Goal: Download file/media

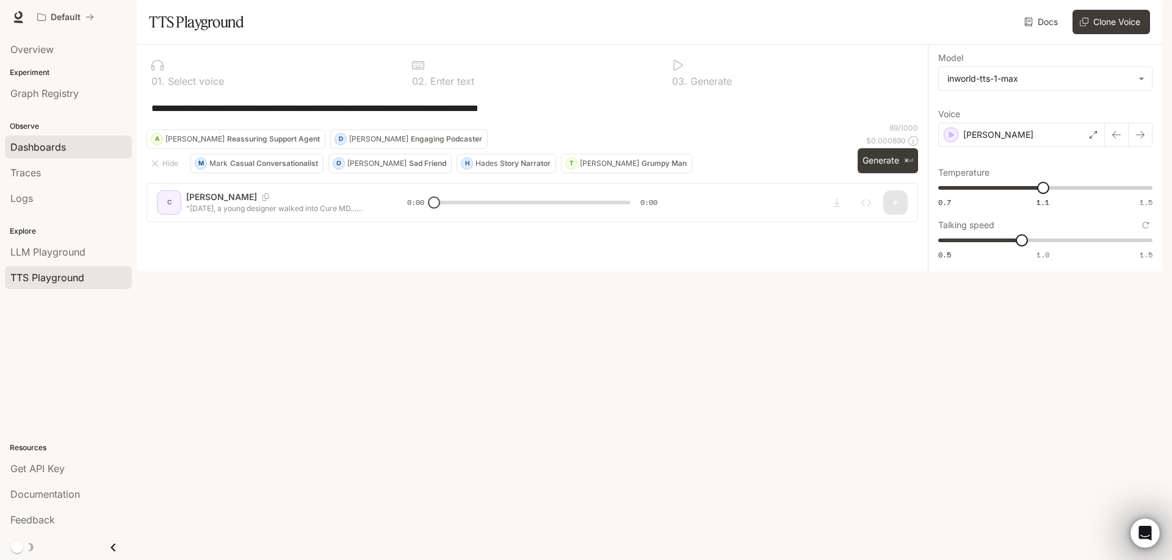
click at [137, 143] on main "**********" at bounding box center [650, 136] width 1026 height 272
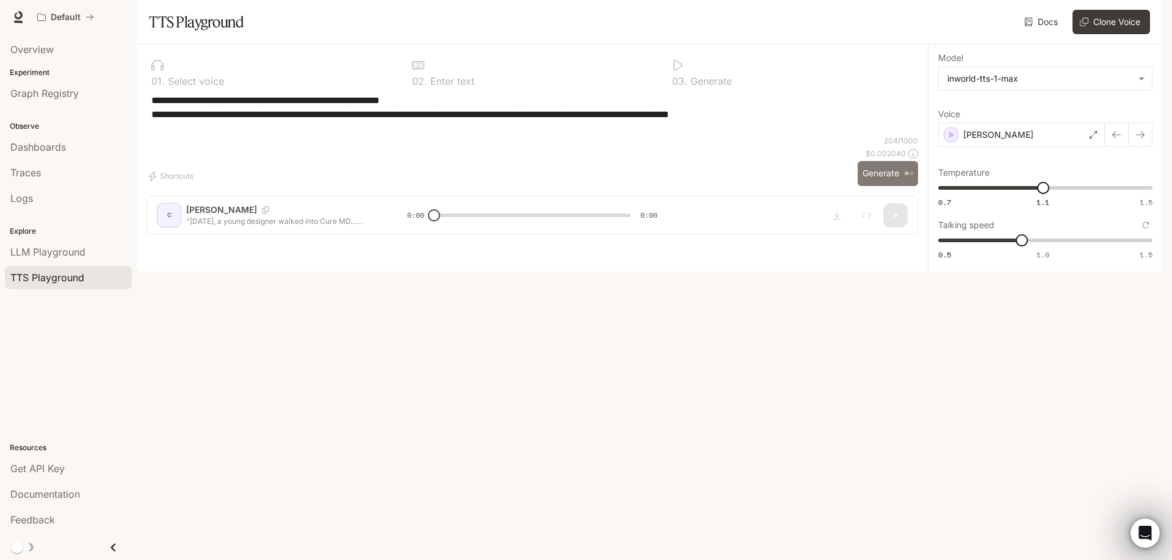
type textarea "**********"
click at [877, 186] on button "Generate ⌘⏎" at bounding box center [888, 173] width 60 height 25
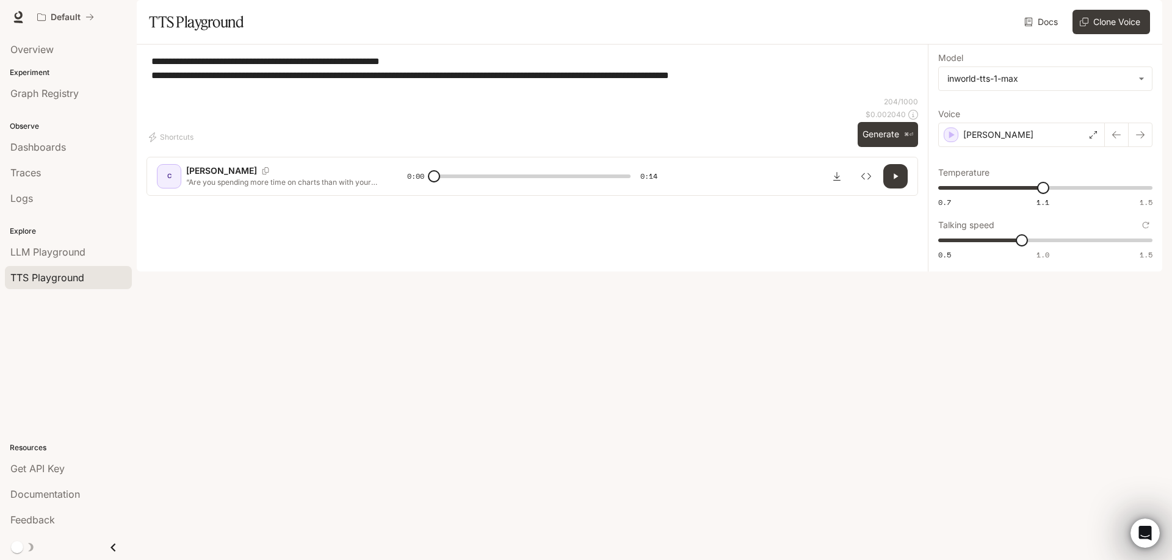
click at [896, 179] on icon "button" at bounding box center [896, 175] width 4 height 5
click at [897, 179] on icon "button" at bounding box center [895, 175] width 5 height 5
click at [1062, 147] on div "[PERSON_NAME]" at bounding box center [1021, 135] width 167 height 24
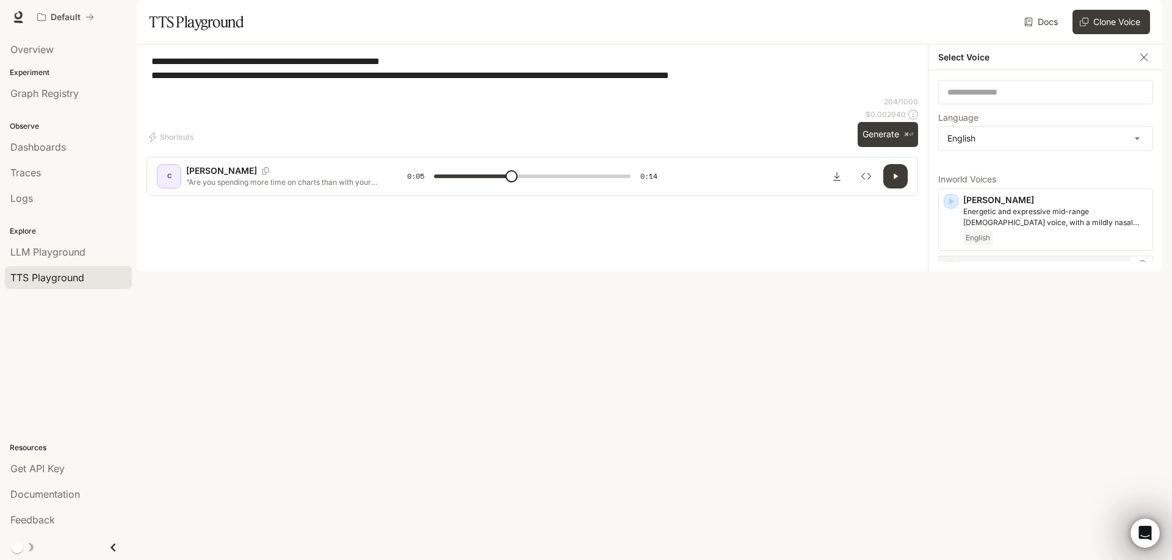
click at [1053, 302] on div "English" at bounding box center [1055, 294] width 184 height 15
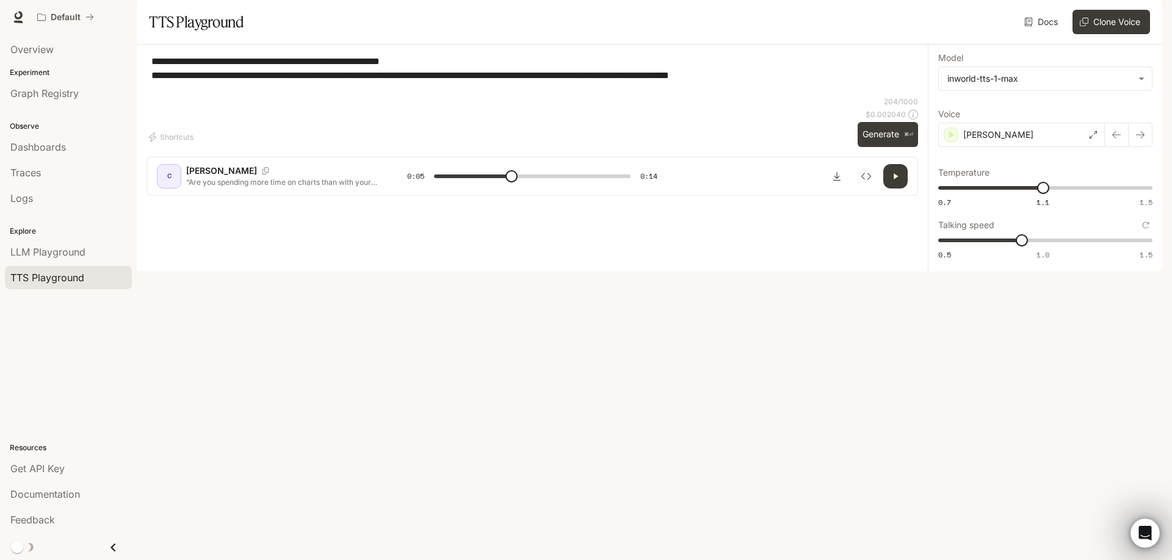
click at [884, 147] on button "Generate ⌘⏎" at bounding box center [888, 134] width 60 height 25
click at [973, 141] on p "[PERSON_NAME]" at bounding box center [998, 135] width 70 height 12
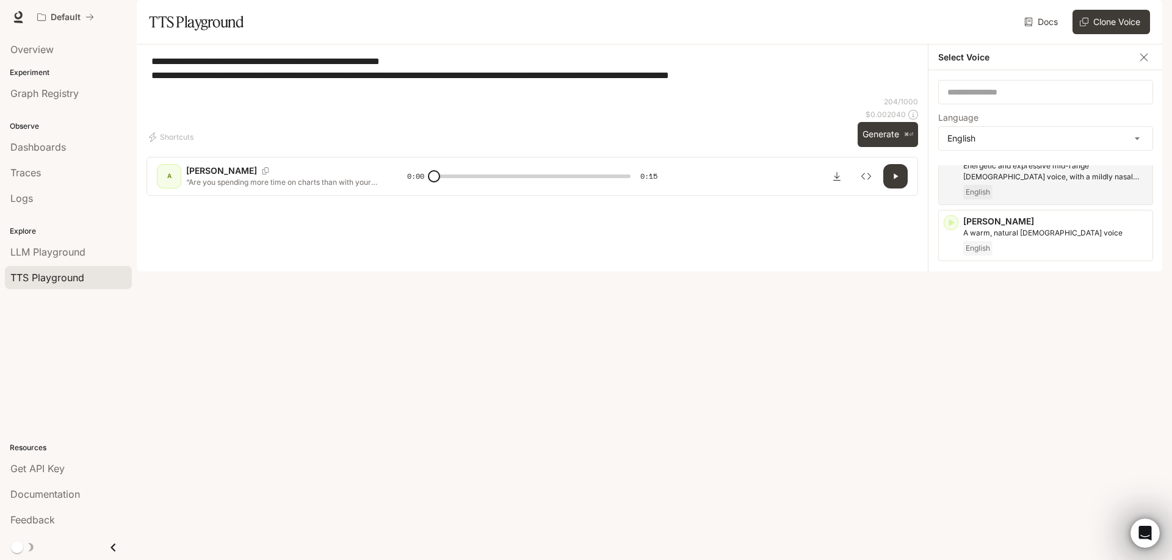
scroll to position [49, 0]
click at [1000, 404] on p "[PERSON_NAME]" at bounding box center [1055, 397] width 184 height 12
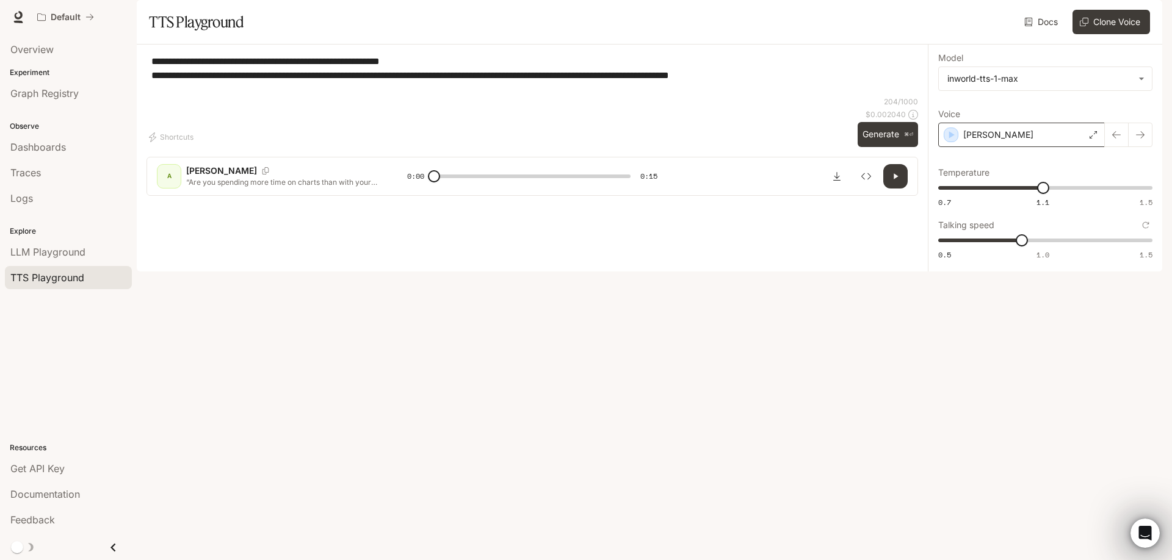
click at [985, 141] on p "[PERSON_NAME]" at bounding box center [998, 135] width 70 height 12
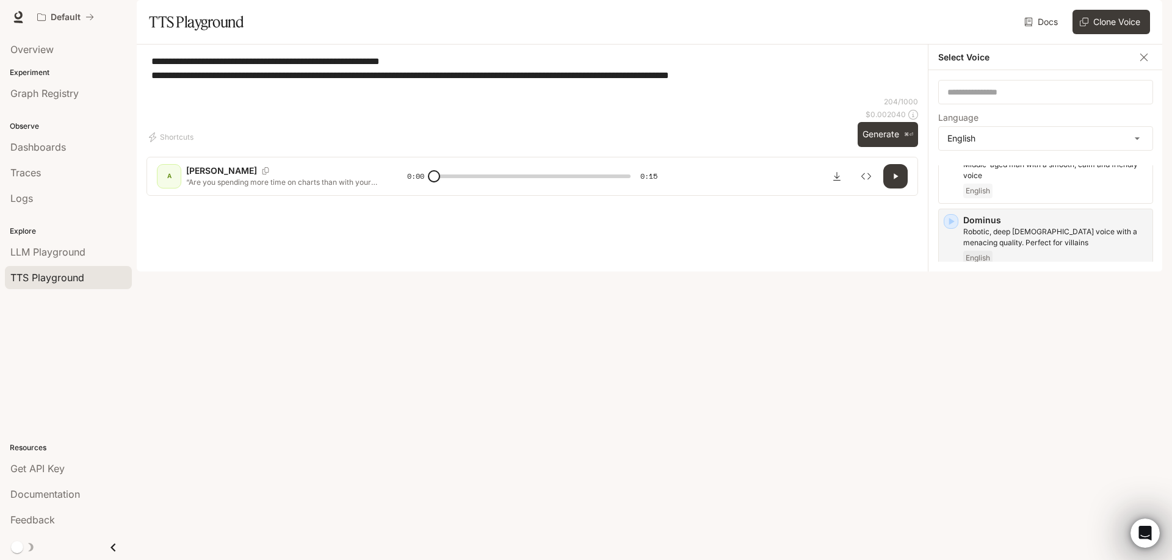
scroll to position [341, 0]
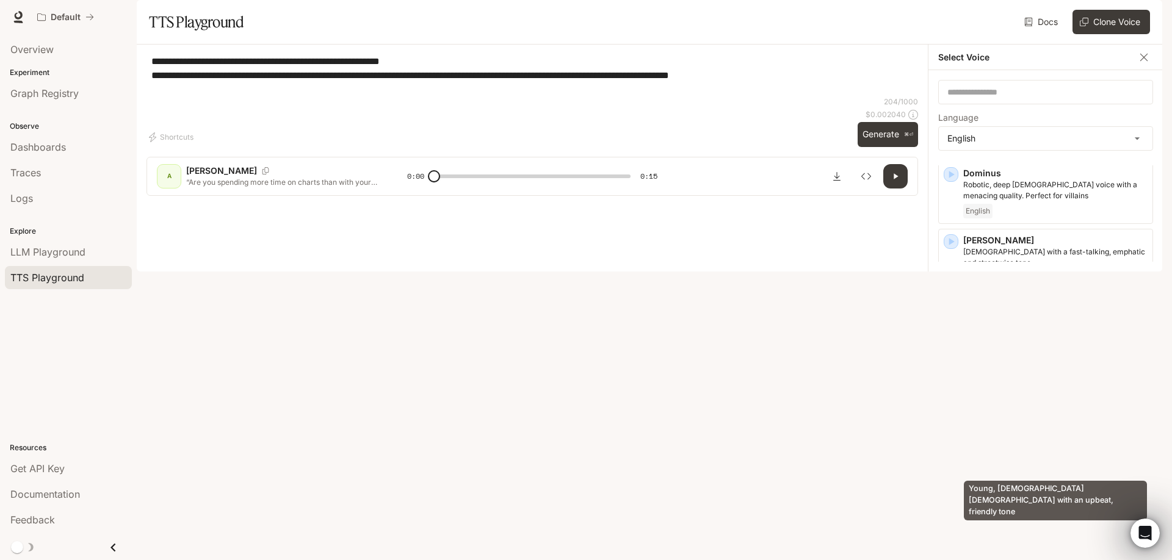
click at [1016, 458] on p "Young, [DEMOGRAPHIC_DATA] [DEMOGRAPHIC_DATA] with an upbeat, friendly tone" at bounding box center [1055, 448] width 184 height 22
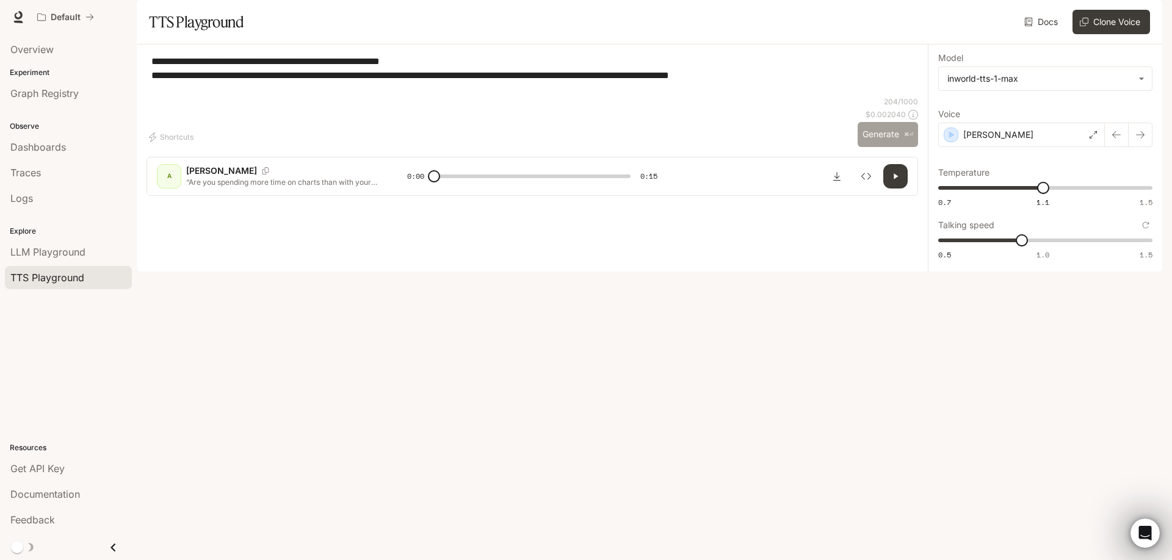
click at [892, 147] on button "Generate ⌘⏎" at bounding box center [888, 134] width 60 height 25
type input "***"
type input "*"
drag, startPoint x: 1021, startPoint y: 274, endPoint x: 1038, endPoint y: 275, distance: 17.1
click at [1038, 247] on span "1" at bounding box center [1043, 240] width 12 height 12
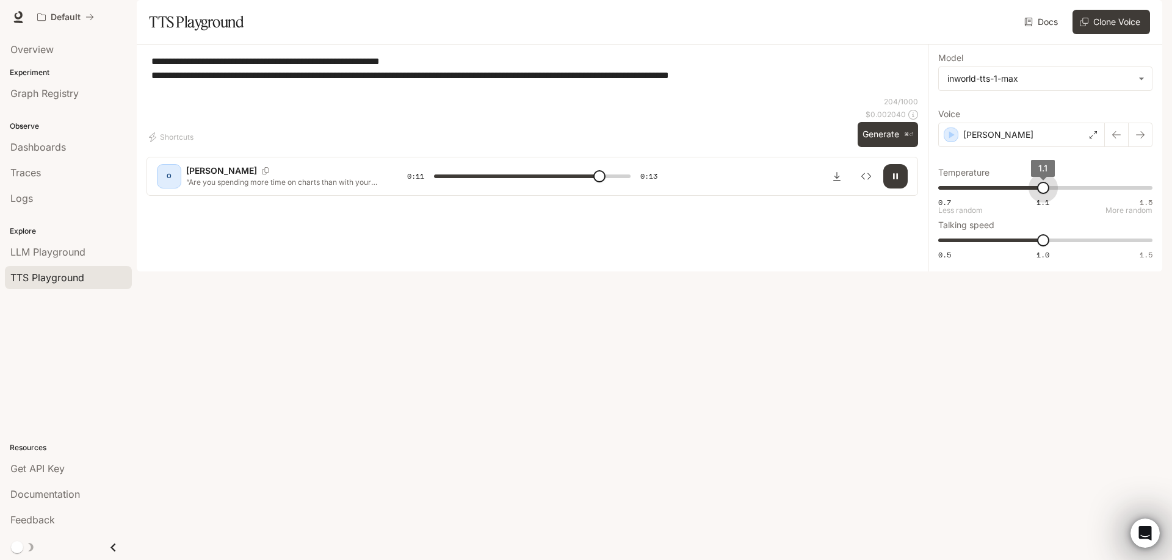
type input "****"
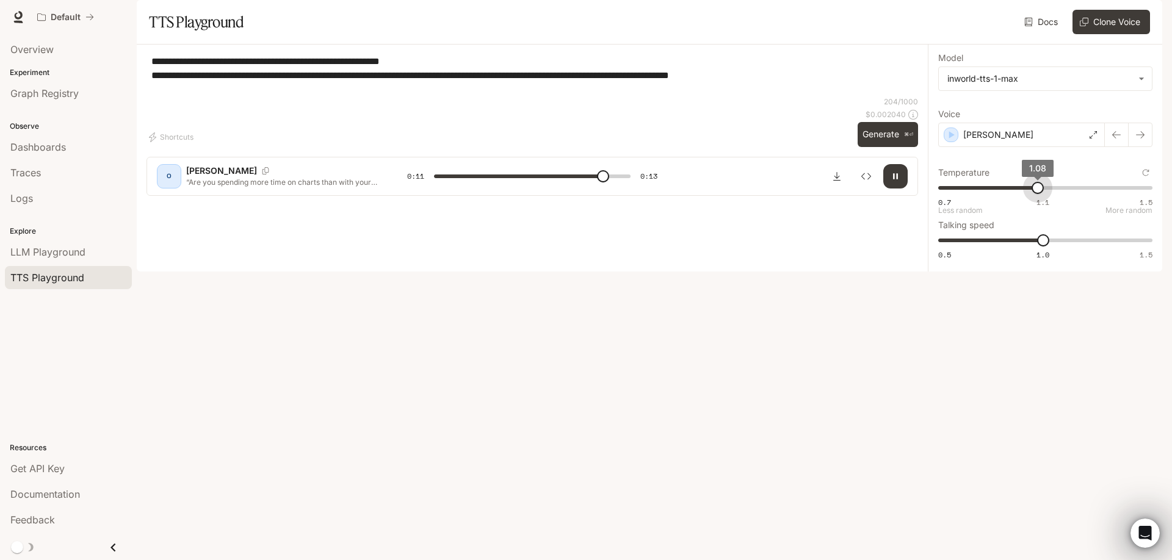
type input "****"
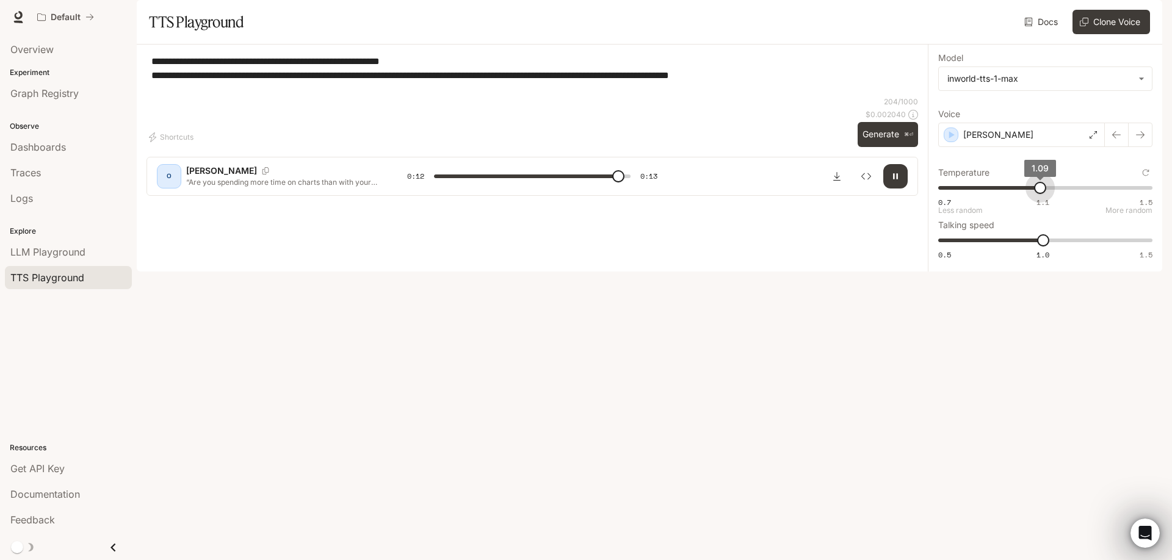
type input "**"
type input "***"
type input "*"
type input "****"
drag, startPoint x: 1042, startPoint y: 223, endPoint x: 1063, endPoint y: 223, distance: 20.8
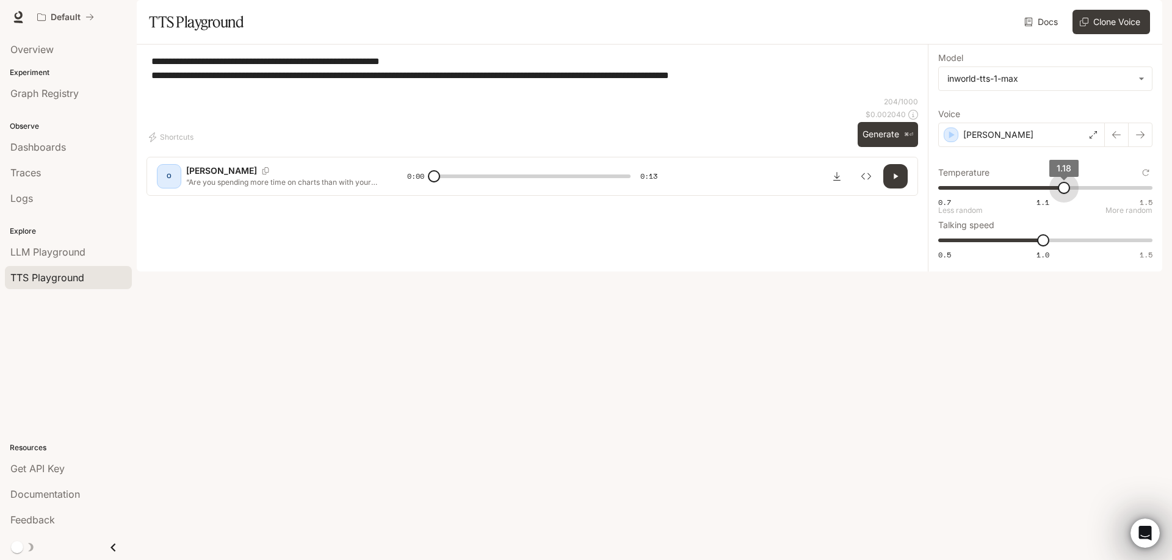
click at [1063, 194] on span "1.18" at bounding box center [1064, 188] width 12 height 12
click at [881, 147] on button "Generate ⌘⏎" at bounding box center [888, 134] width 60 height 25
click at [1026, 147] on div "[PERSON_NAME]" at bounding box center [1021, 135] width 167 height 24
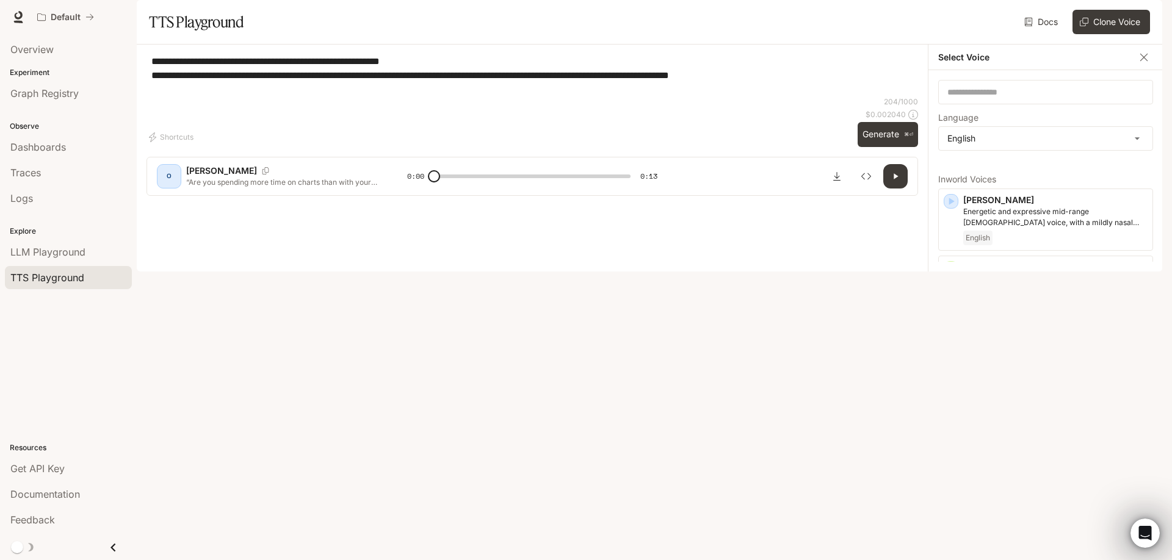
click at [871, 96] on div "**********" at bounding box center [533, 75] width 772 height 42
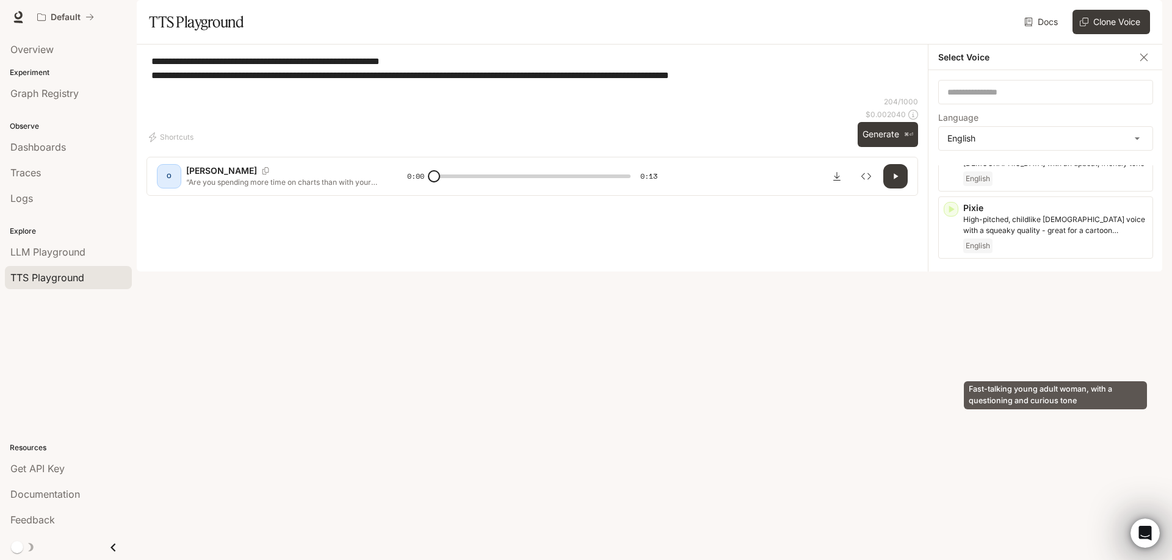
click at [1004, 360] on p "Fast-talking young adult woman, with a questioning and curious tone" at bounding box center [1055, 360] width 184 height 22
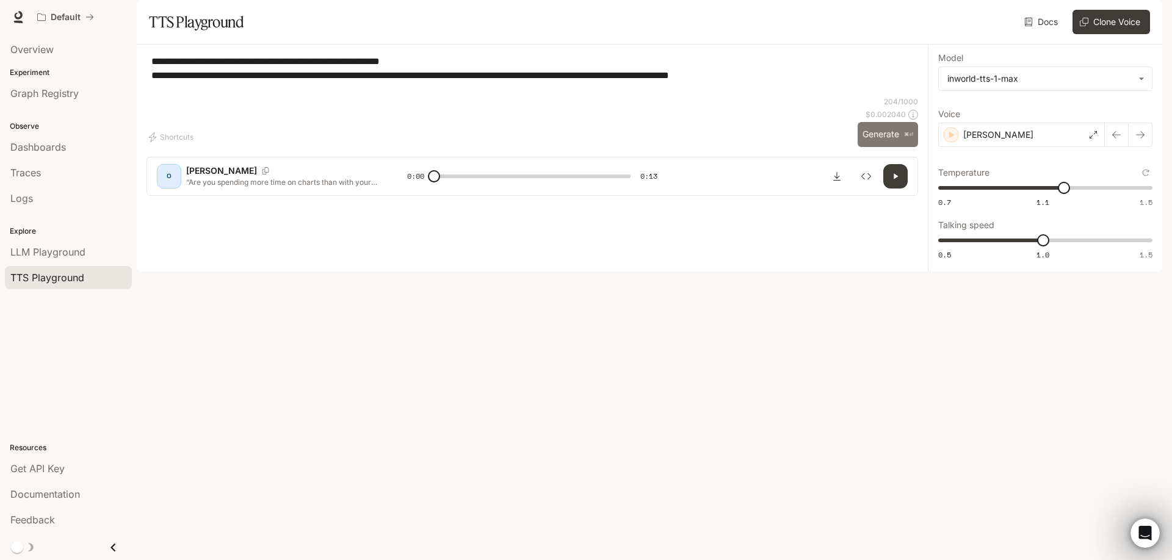
click at [891, 147] on button "Generate ⌘⏎" at bounding box center [888, 134] width 60 height 25
click at [1040, 147] on div "[PERSON_NAME]" at bounding box center [1021, 135] width 167 height 24
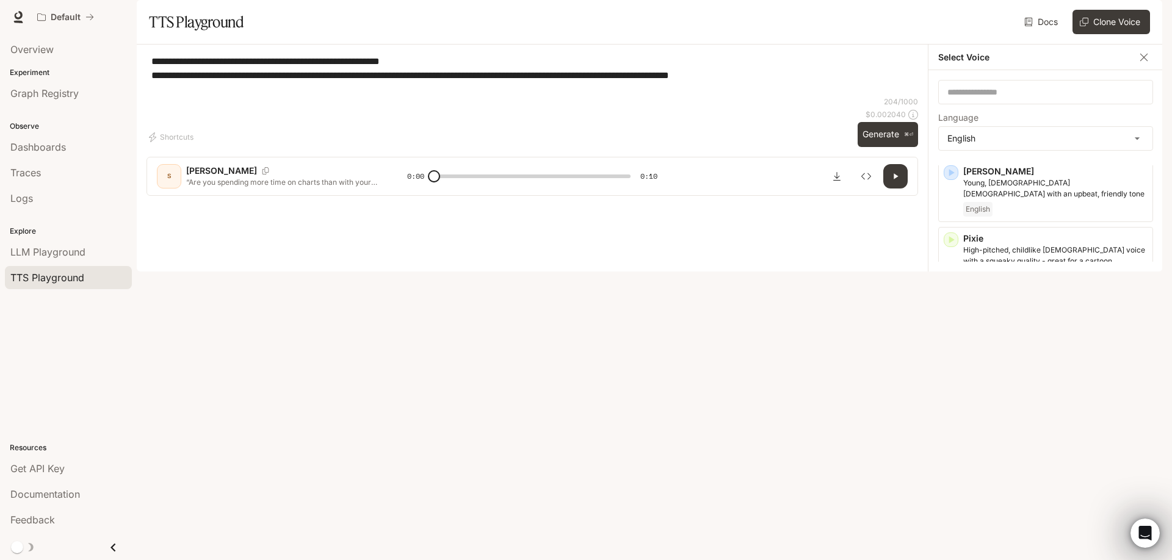
scroll to position [653, 0]
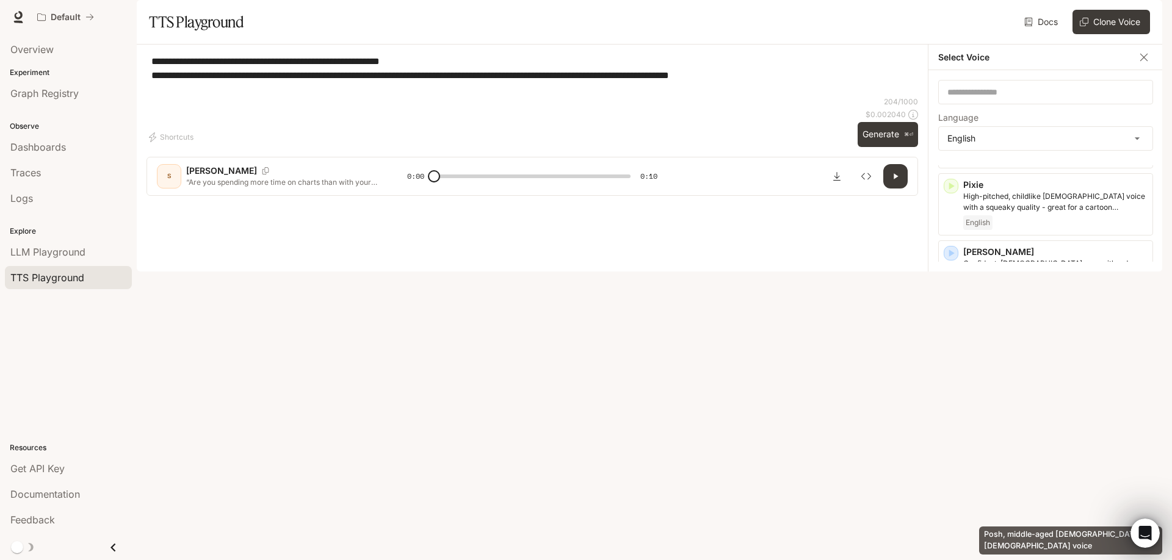
click at [1000, 527] on p "Posh, middle-aged [DEMOGRAPHIC_DATA] [DEMOGRAPHIC_DATA] voice" at bounding box center [1055, 538] width 184 height 22
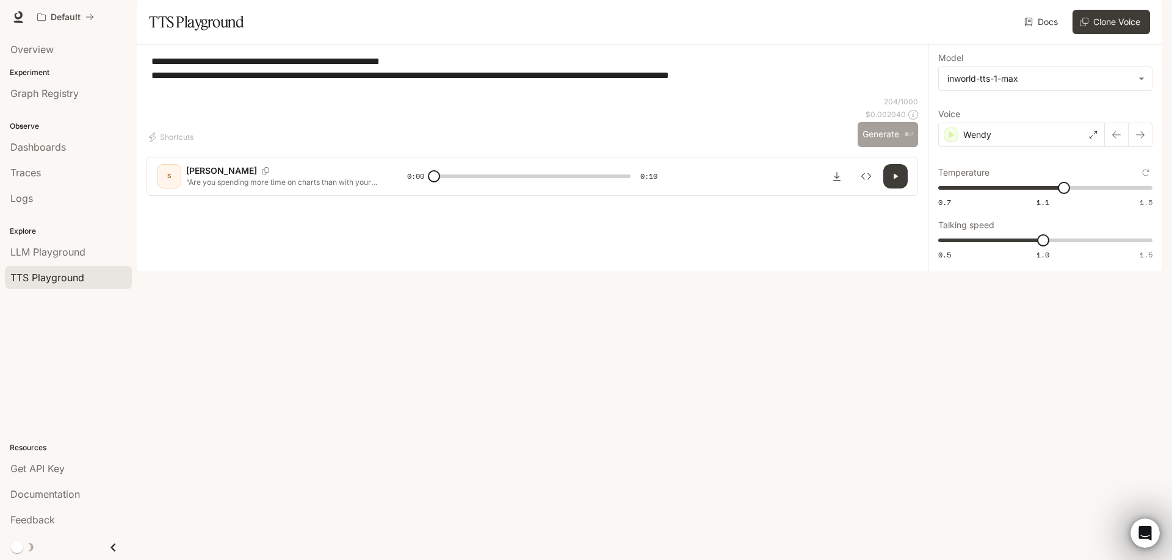
click at [889, 147] on button "Generate ⌘⏎" at bounding box center [888, 134] width 60 height 25
click at [996, 147] on div "Wendy" at bounding box center [1021, 135] width 167 height 24
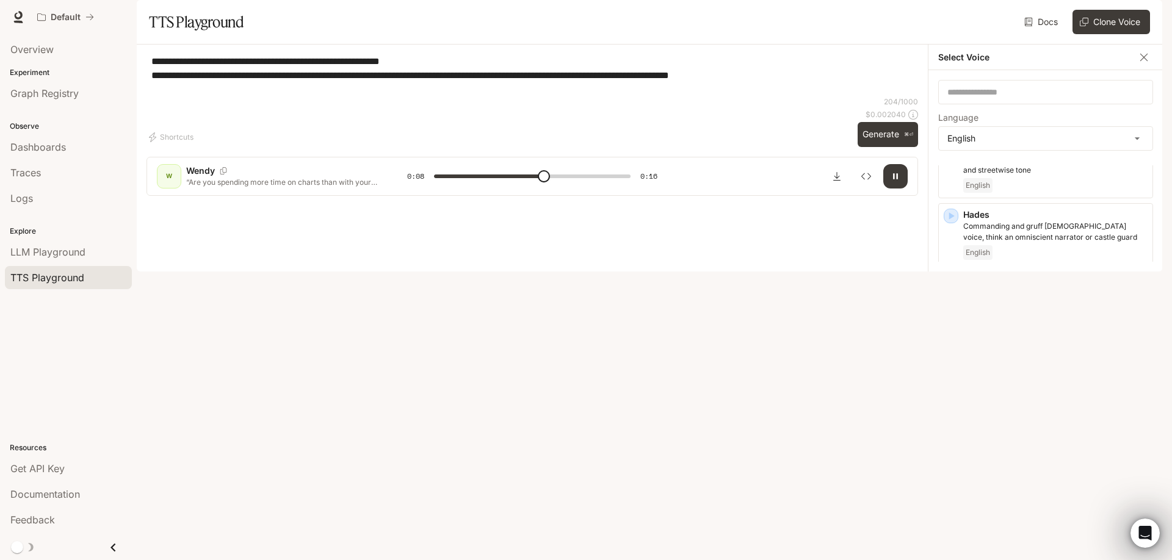
scroll to position [430, 0]
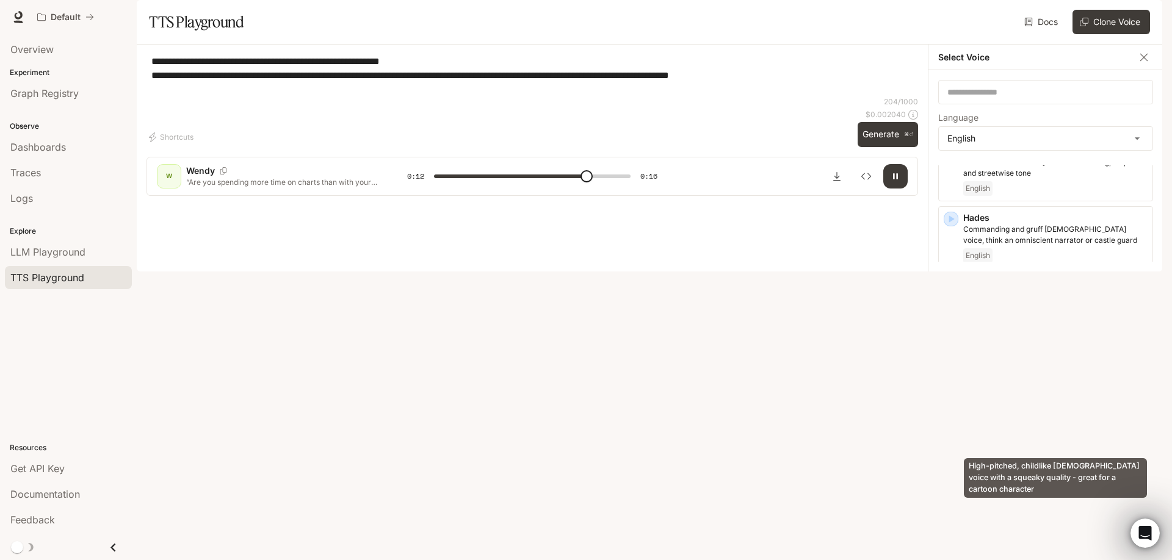
click at [1057, 436] on p "High-pitched, childlike [DEMOGRAPHIC_DATA] voice with a squeaky quality - great…" at bounding box center [1055, 425] width 184 height 22
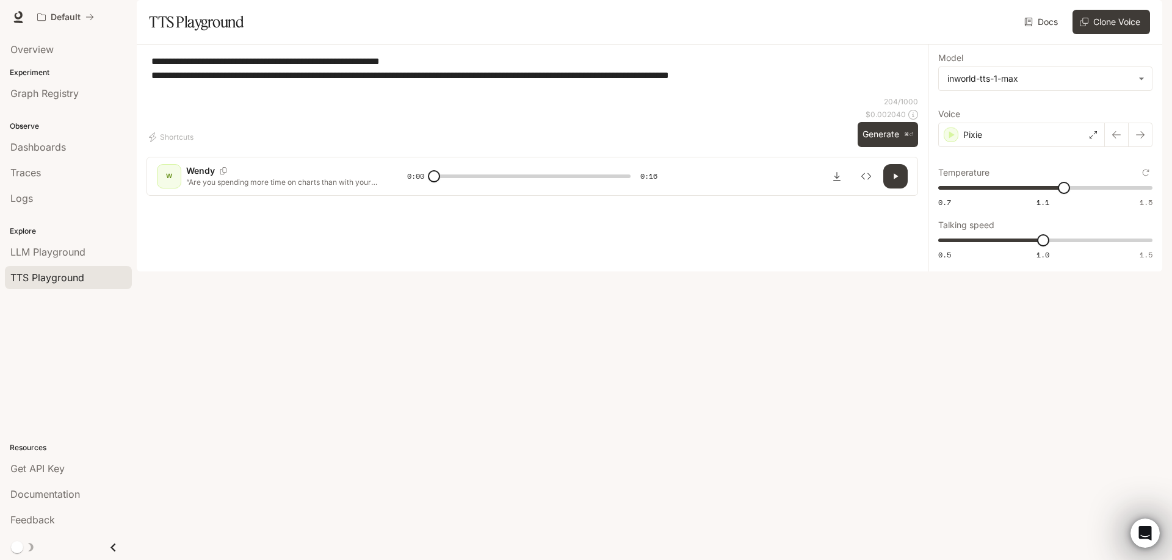
click at [880, 147] on button "Generate ⌘⏎" at bounding box center [888, 134] width 60 height 25
click at [1018, 147] on div "Pixie" at bounding box center [1021, 135] width 167 height 24
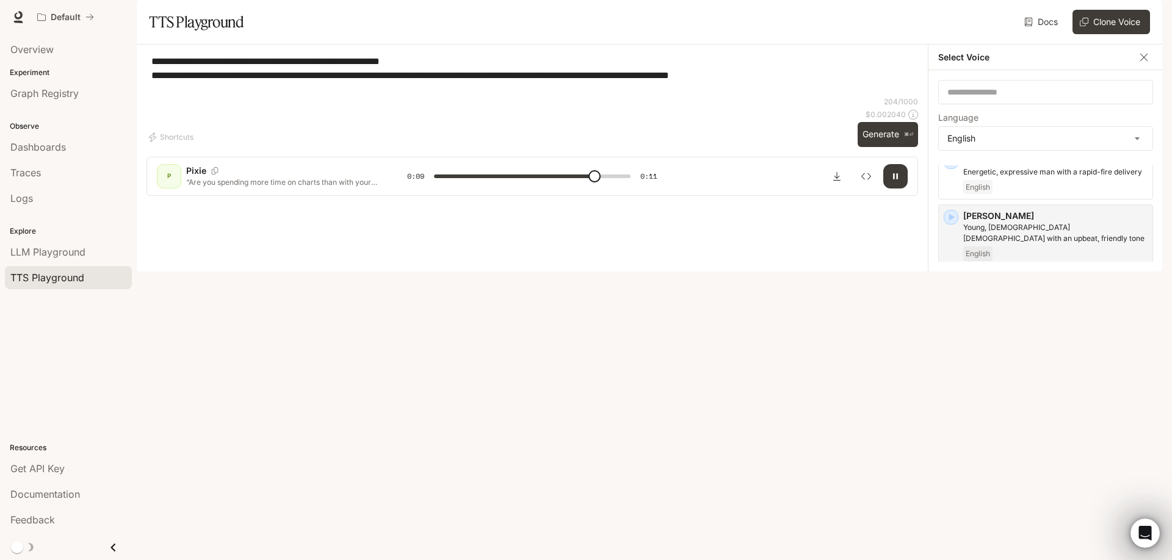
scroll to position [578, 0]
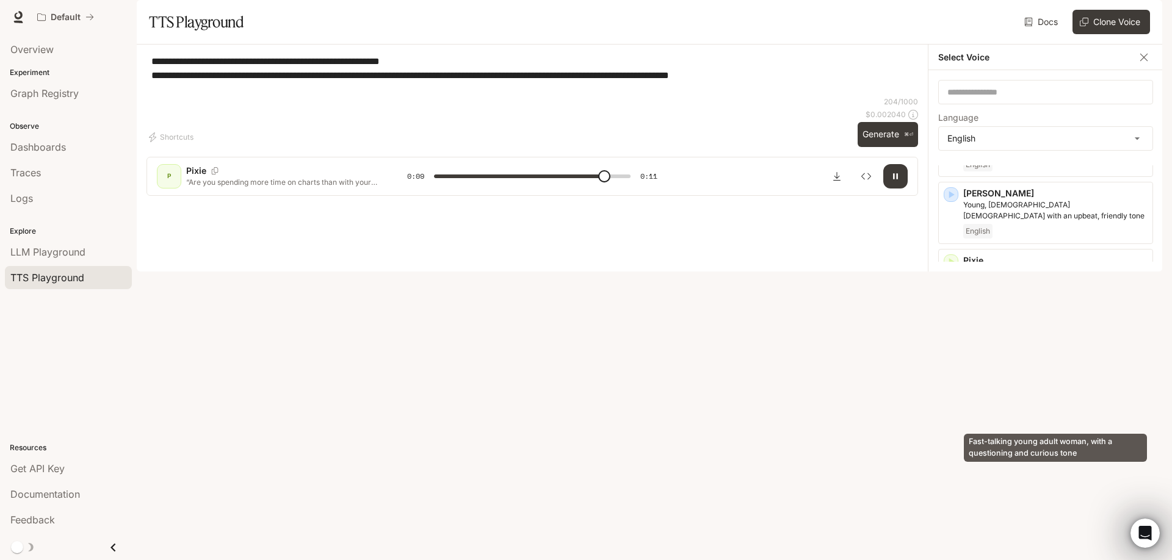
click at [1021, 404] on p "Fast-talking young adult woman, with a questioning and curious tone" at bounding box center [1055, 412] width 184 height 22
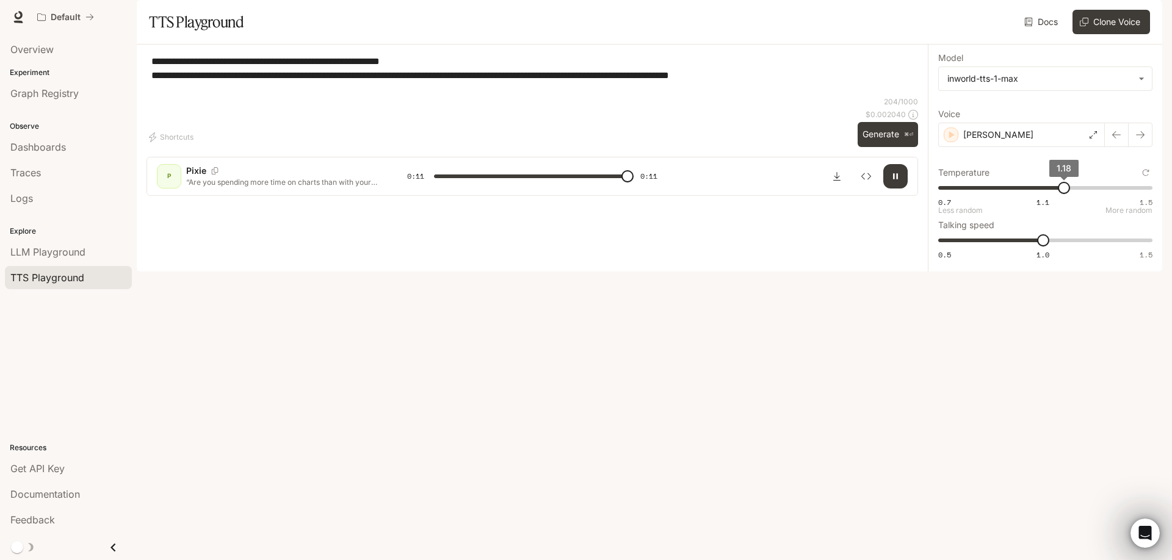
type input "*"
click at [1043, 208] on span "1.1" at bounding box center [1043, 202] width 13 height 10
type input "****"
drag, startPoint x: 1047, startPoint y: 222, endPoint x: 1078, endPoint y: 223, distance: 31.2
click at [1079, 194] on span "1.24" at bounding box center [1080, 188] width 12 height 12
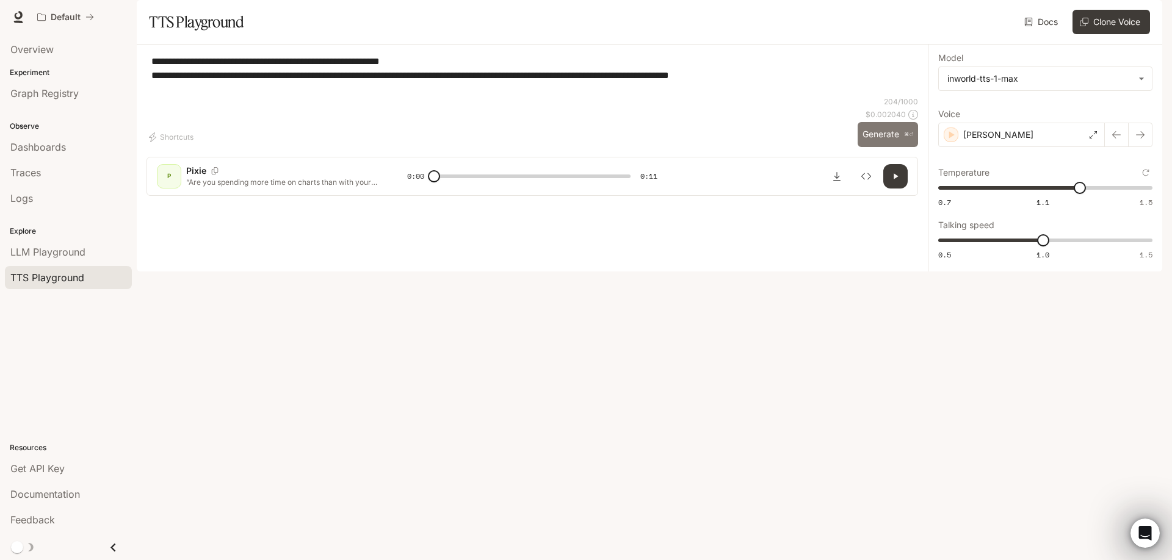
click at [891, 147] on button "Generate ⌘⏎" at bounding box center [888, 134] width 60 height 25
type input "*"
drag, startPoint x: 1038, startPoint y: 272, endPoint x: 1027, endPoint y: 273, distance: 11.0
click at [1028, 247] on span "0.9" at bounding box center [1022, 240] width 12 height 12
type input "***"
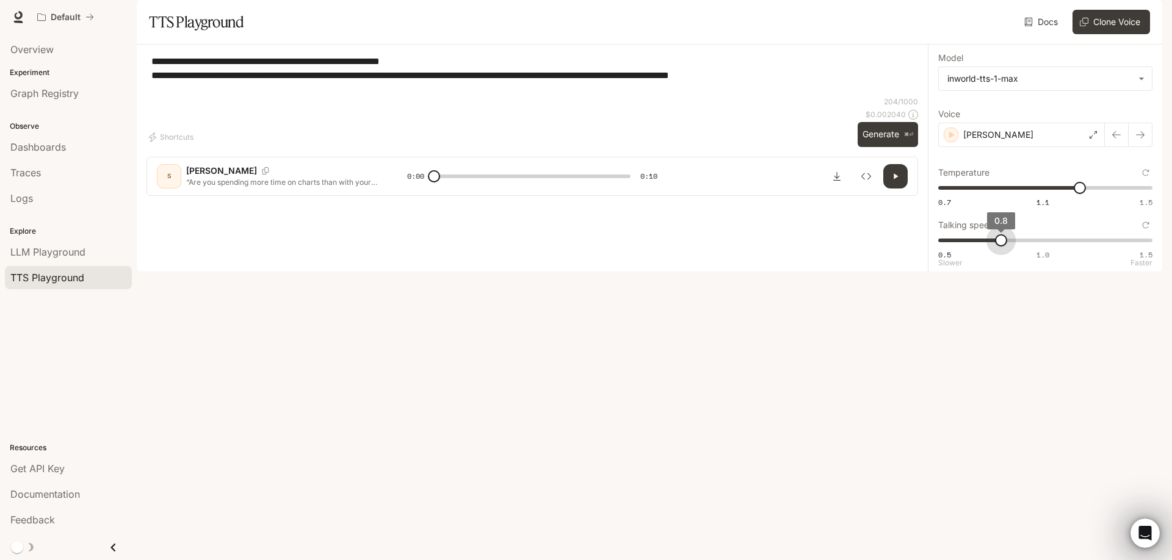
drag, startPoint x: 1023, startPoint y: 278, endPoint x: 1008, endPoint y: 279, distance: 15.3
click at [1007, 247] on span "0.8" at bounding box center [1001, 240] width 12 height 12
click at [910, 147] on button "Generate ⌘⏎" at bounding box center [888, 134] width 60 height 25
type input "*"
type input "***"
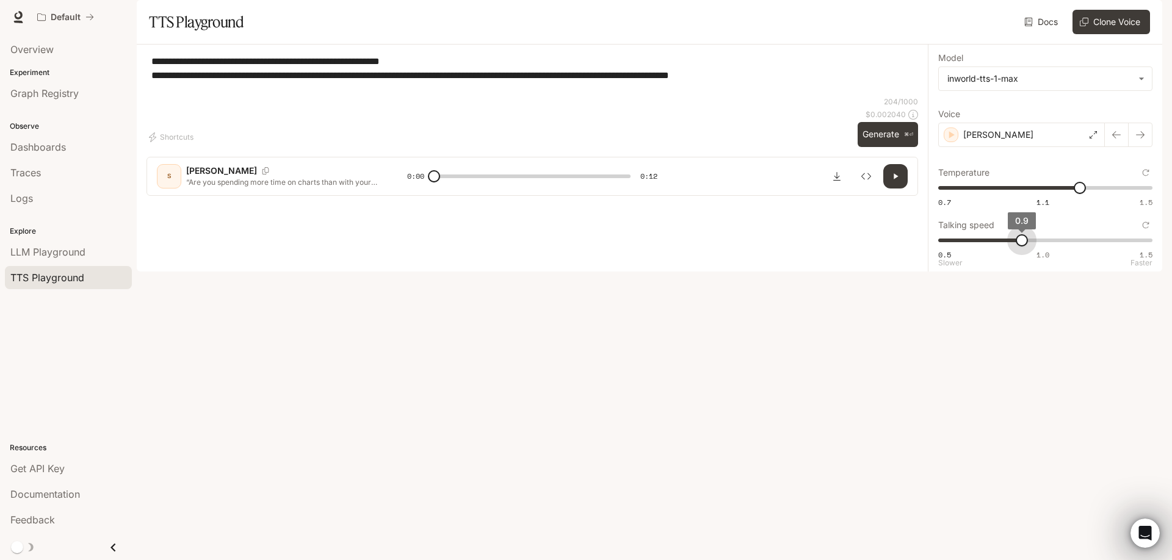
drag, startPoint x: 1000, startPoint y: 278, endPoint x: 1016, endPoint y: 277, distance: 15.9
click at [1016, 247] on span "0.9" at bounding box center [1022, 240] width 12 height 12
click at [880, 147] on button "Generate ⌘⏎" at bounding box center [888, 134] width 60 height 25
click at [1026, 147] on div "[PERSON_NAME]" at bounding box center [1021, 135] width 167 height 24
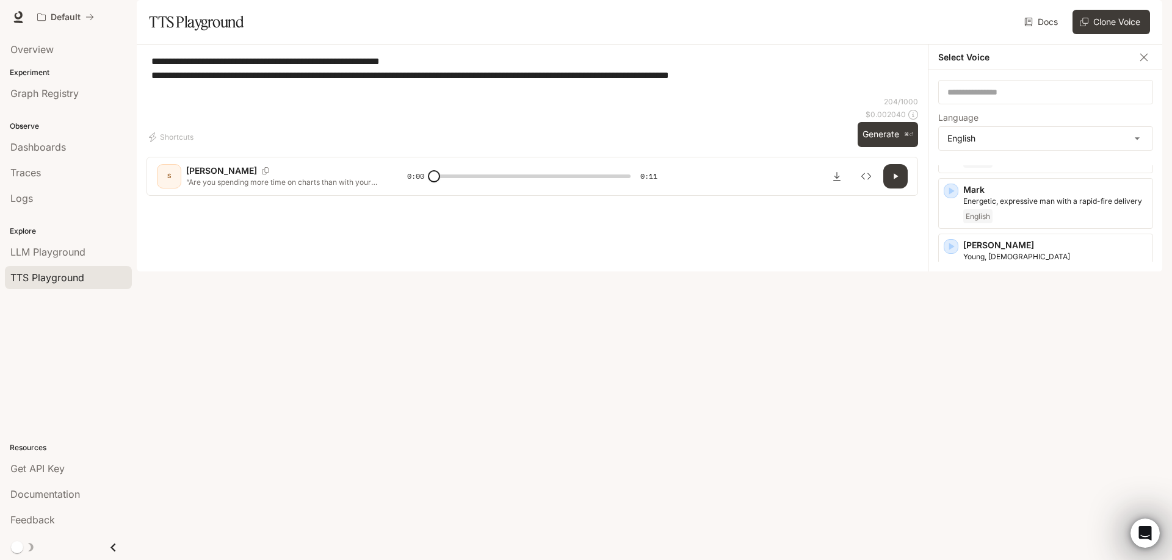
scroll to position [653, 0]
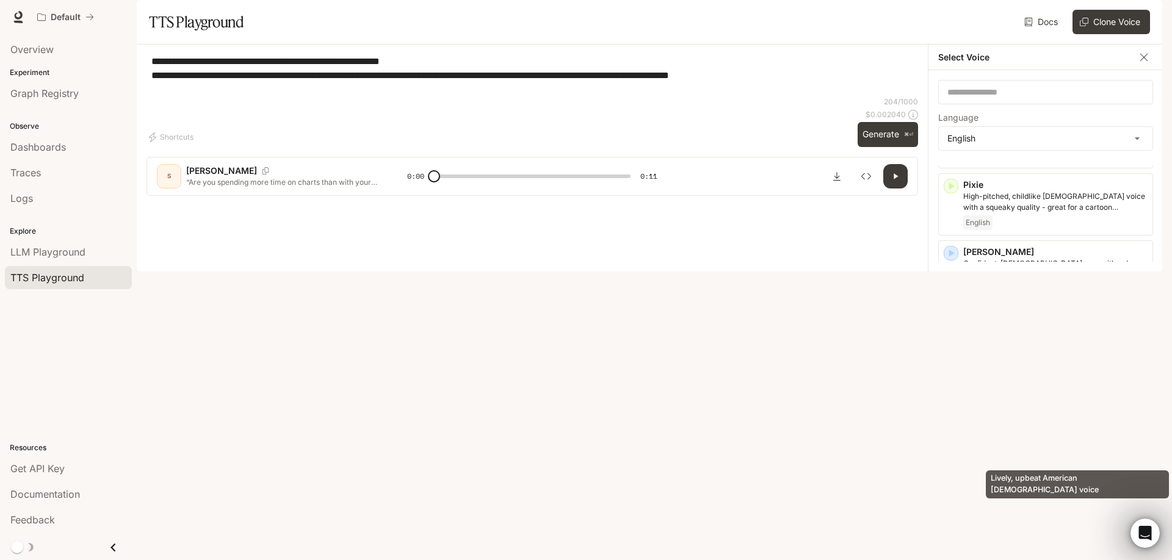
click at [1020, 460] on p "Lively, upbeat American [DEMOGRAPHIC_DATA] voice" at bounding box center [1055, 471] width 184 height 22
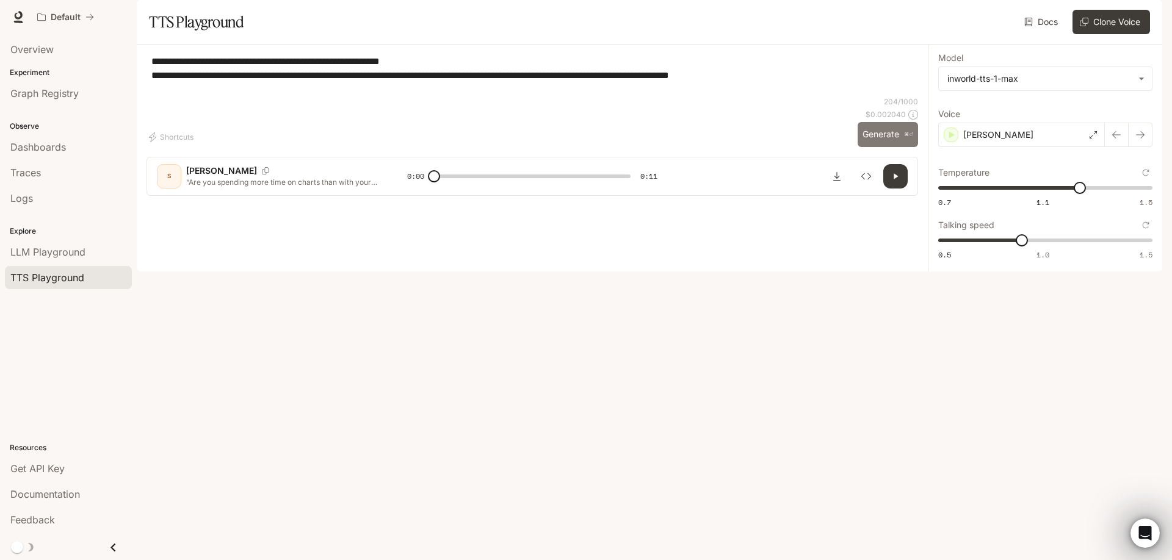
click at [888, 147] on button "Generate ⌘⏎" at bounding box center [888, 134] width 60 height 25
click at [993, 147] on div "[PERSON_NAME]" at bounding box center [1021, 135] width 167 height 24
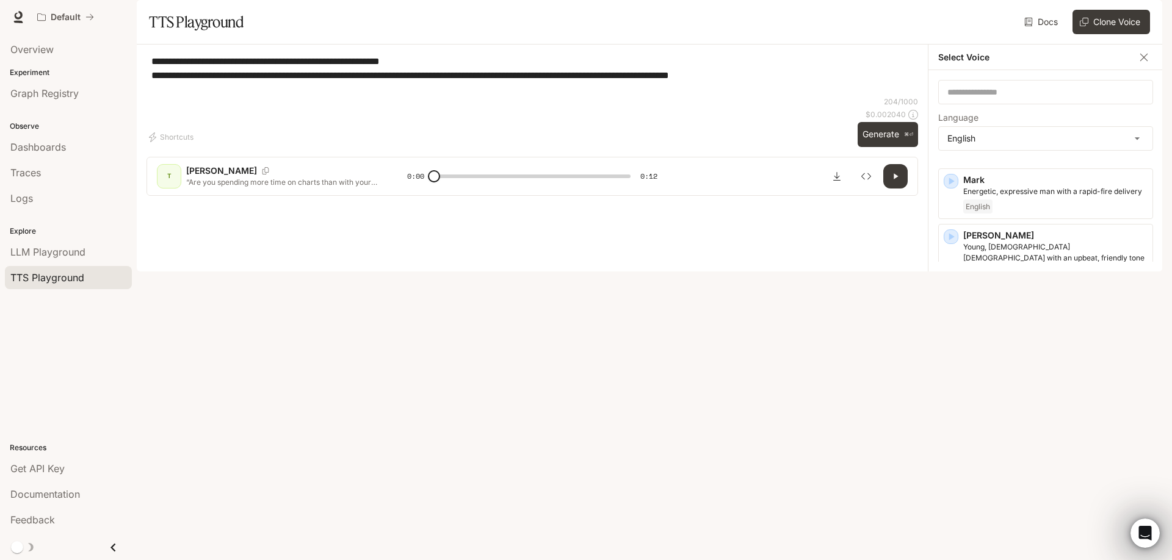
scroll to position [521, 0]
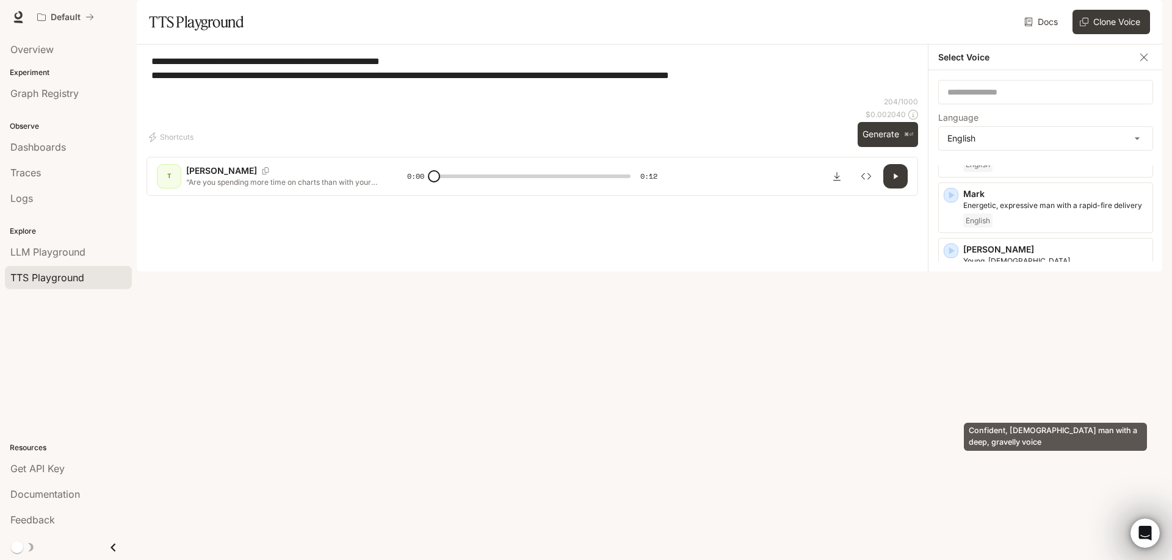
click at [1048, 407] on p "Confident, [DEMOGRAPHIC_DATA] man with a deep, gravelly voice" at bounding box center [1055, 401] width 184 height 22
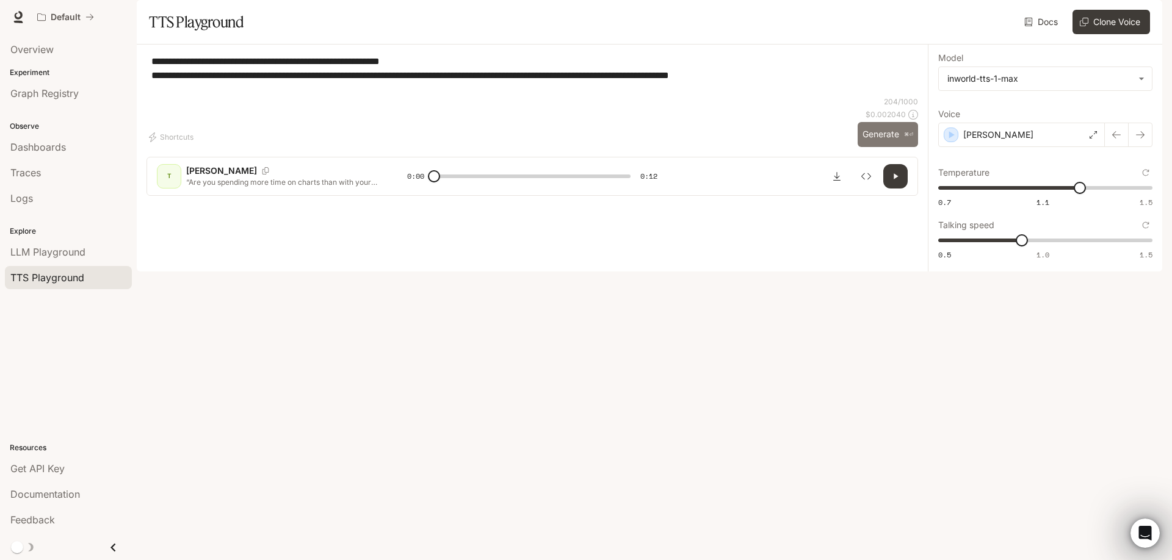
click at [873, 147] on button "Generate ⌘⏎" at bounding box center [888, 134] width 60 height 25
click at [1008, 147] on div "[PERSON_NAME]" at bounding box center [1021, 135] width 167 height 24
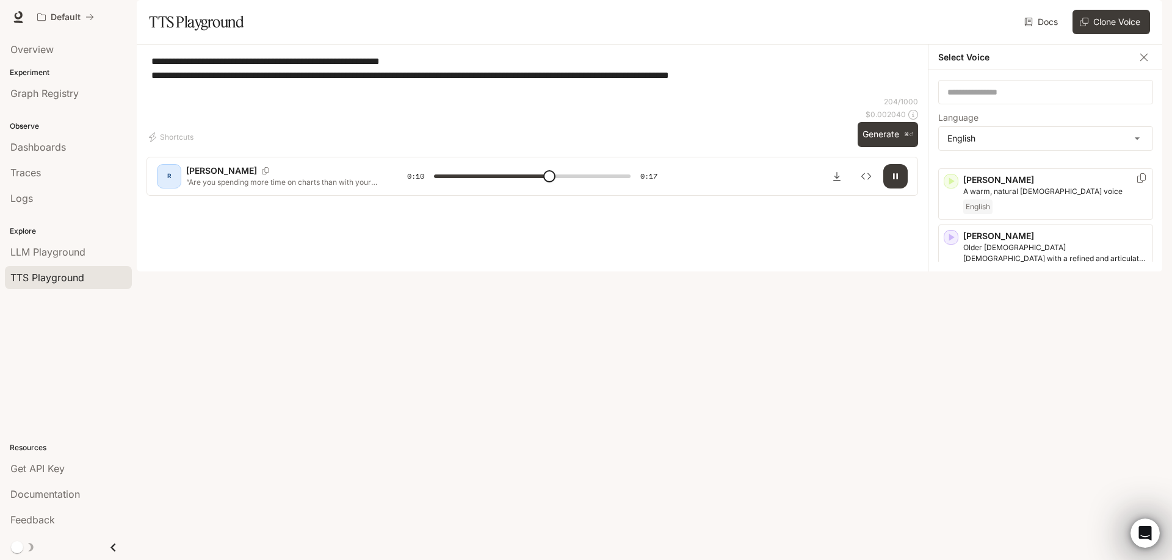
scroll to position [92, 0]
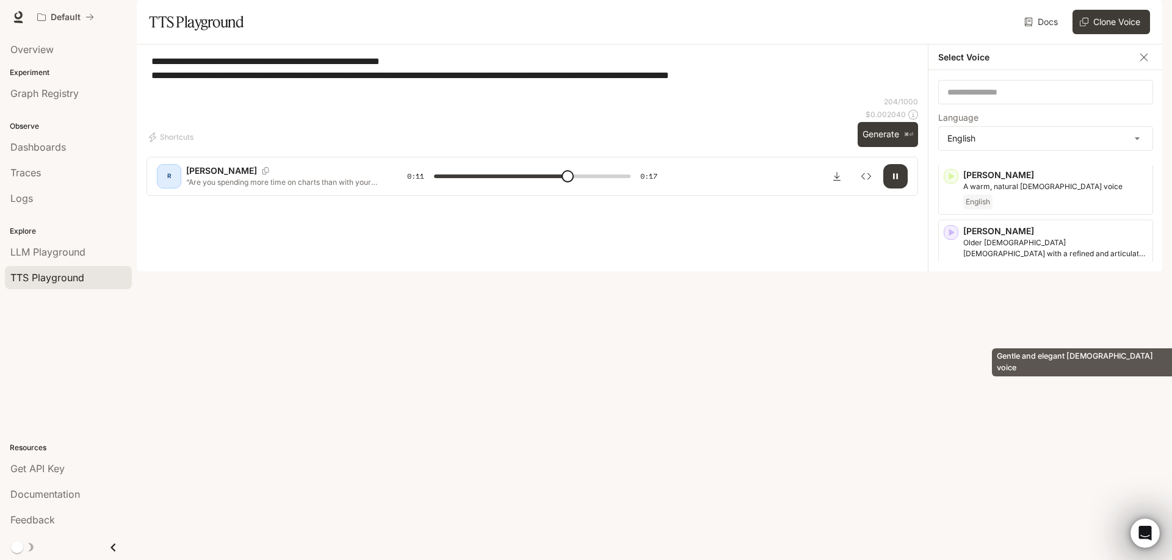
click at [1032, 316] on p "Gentle and elegant [DEMOGRAPHIC_DATA] voice" at bounding box center [1055, 310] width 184 height 11
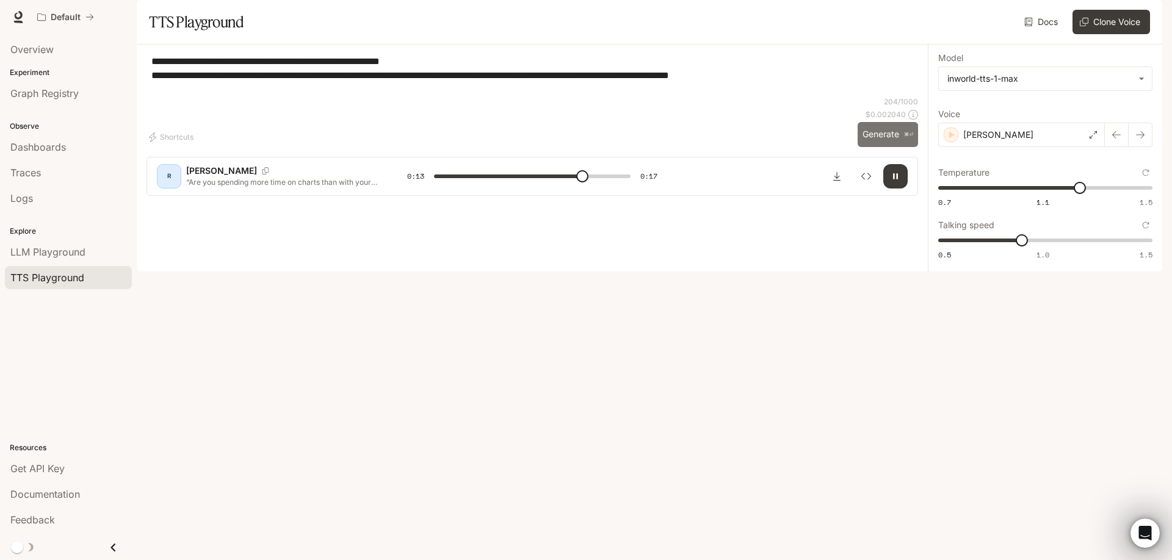
click at [877, 147] on button "Generate ⌘⏎" at bounding box center [888, 134] width 60 height 25
click at [973, 141] on p "[PERSON_NAME]" at bounding box center [998, 135] width 70 height 12
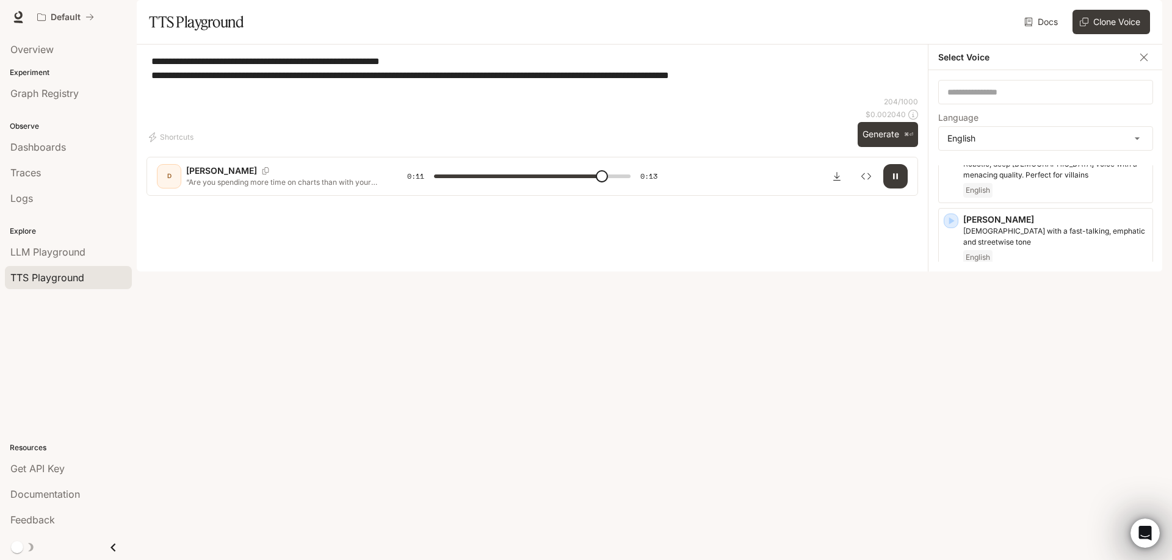
scroll to position [379, 0]
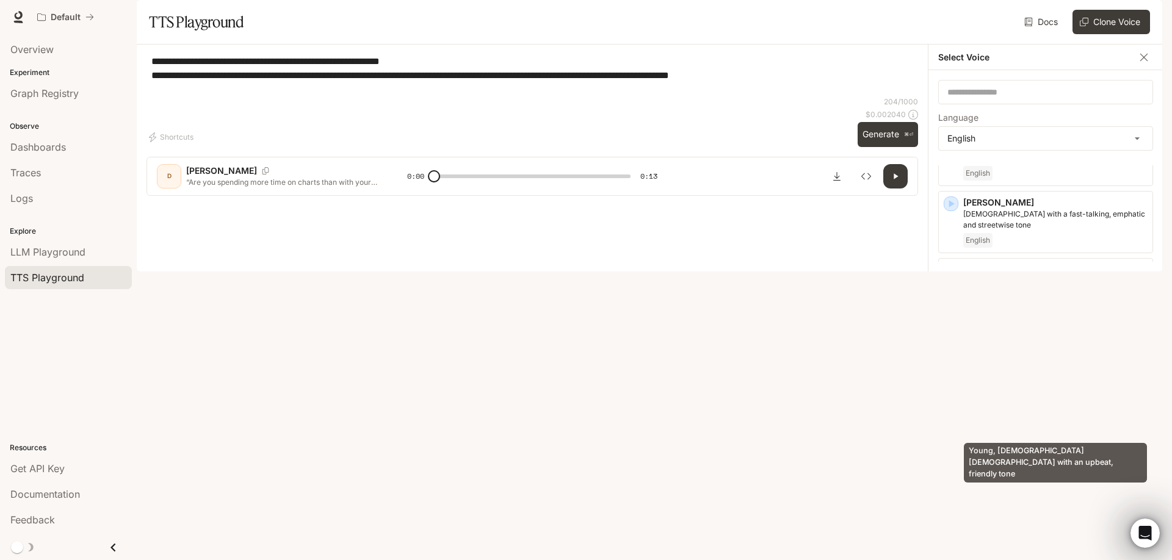
click at [1031, 421] on p "Young, [DEMOGRAPHIC_DATA] [DEMOGRAPHIC_DATA] with an upbeat, friendly tone" at bounding box center [1055, 410] width 184 height 22
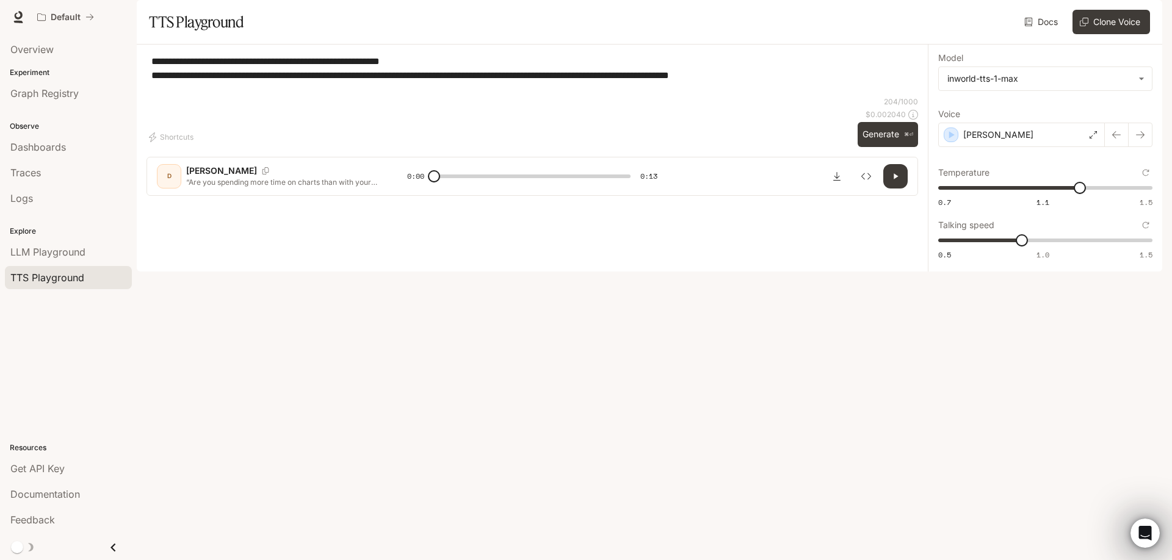
click at [888, 147] on button "Generate ⌘⏎" at bounding box center [888, 134] width 60 height 25
click at [1049, 147] on div "[PERSON_NAME]" at bounding box center [1021, 135] width 167 height 24
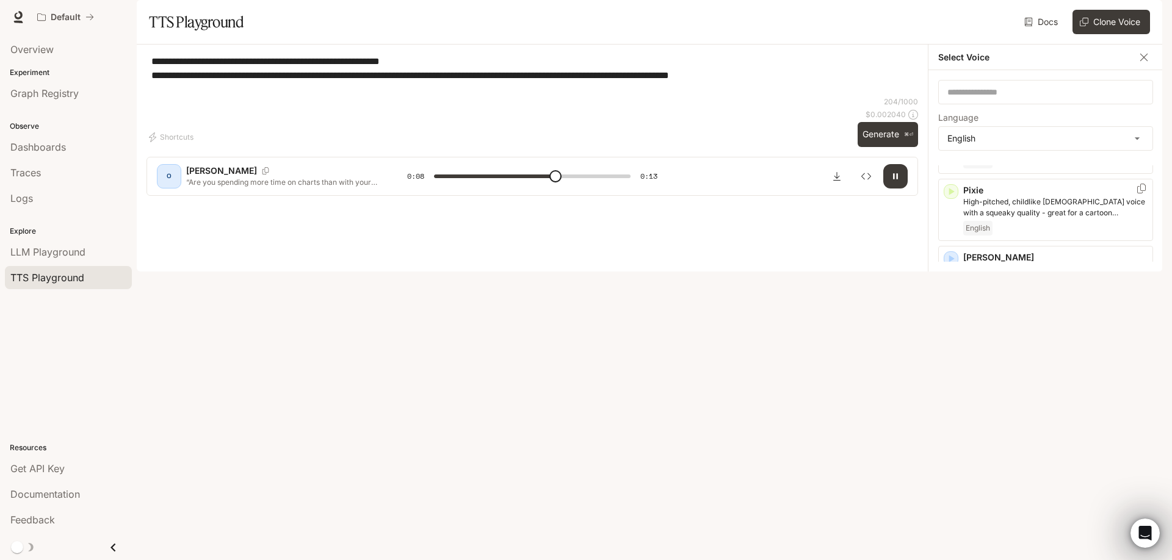
scroll to position [653, 0]
click at [1031, 328] on p "Fast-talking young adult woman, with a questioning and curious tone" at bounding box center [1055, 336] width 184 height 22
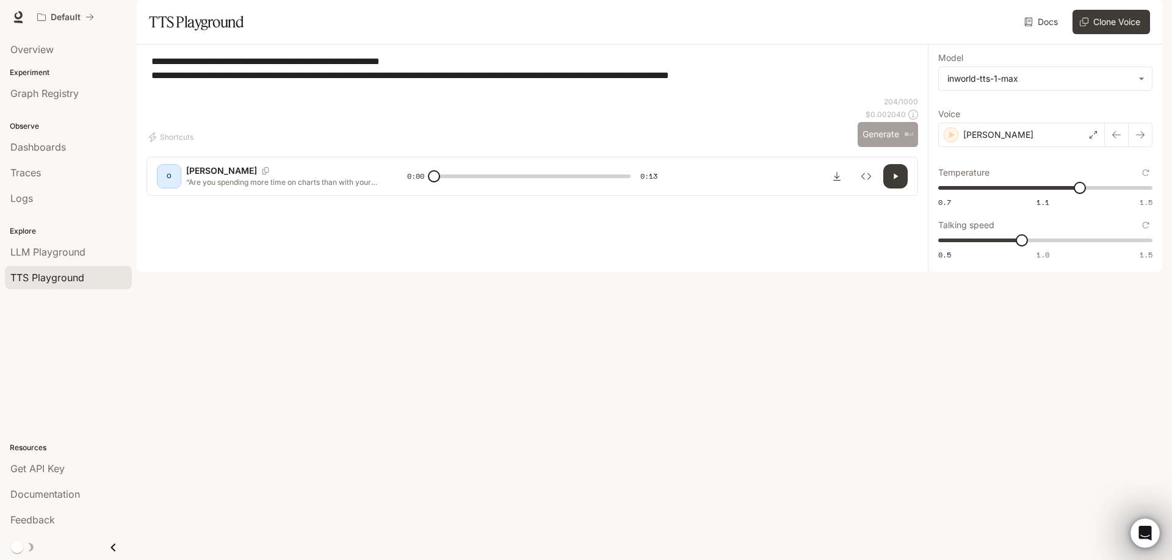
click at [895, 147] on button "Generate ⌘⏎" at bounding box center [888, 134] width 60 height 25
click at [1139, 109] on body "**********" at bounding box center [586, 280] width 1172 height 560
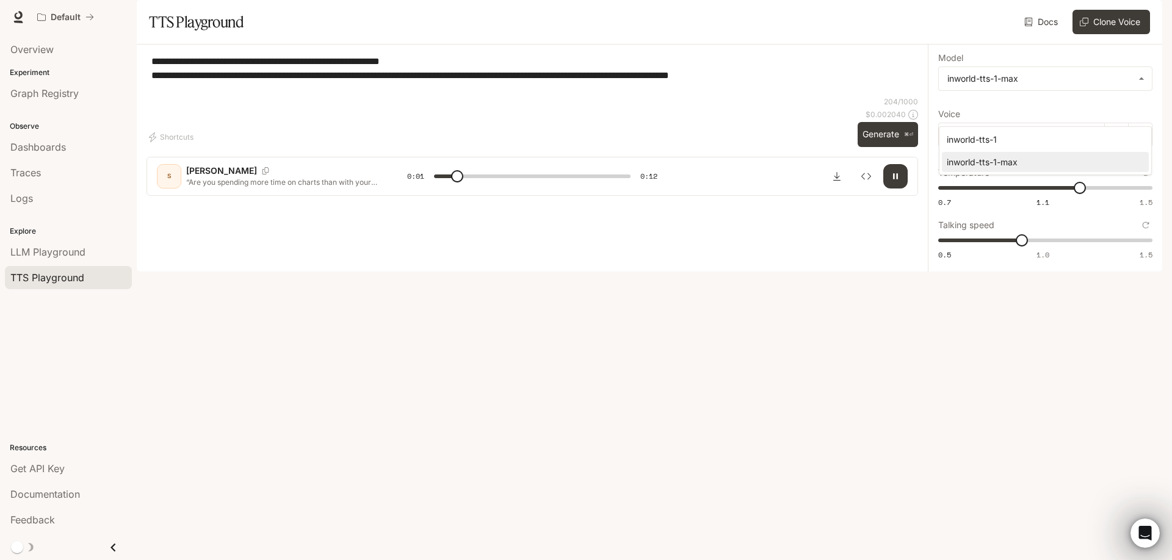
click at [1139, 109] on div at bounding box center [586, 280] width 1172 height 560
click at [889, 189] on button "button" at bounding box center [895, 176] width 24 height 24
type input "*"
click at [837, 181] on icon "Download audio" at bounding box center [837, 177] width 10 height 10
drag, startPoint x: 801, startPoint y: 109, endPoint x: 138, endPoint y: 59, distance: 664.9
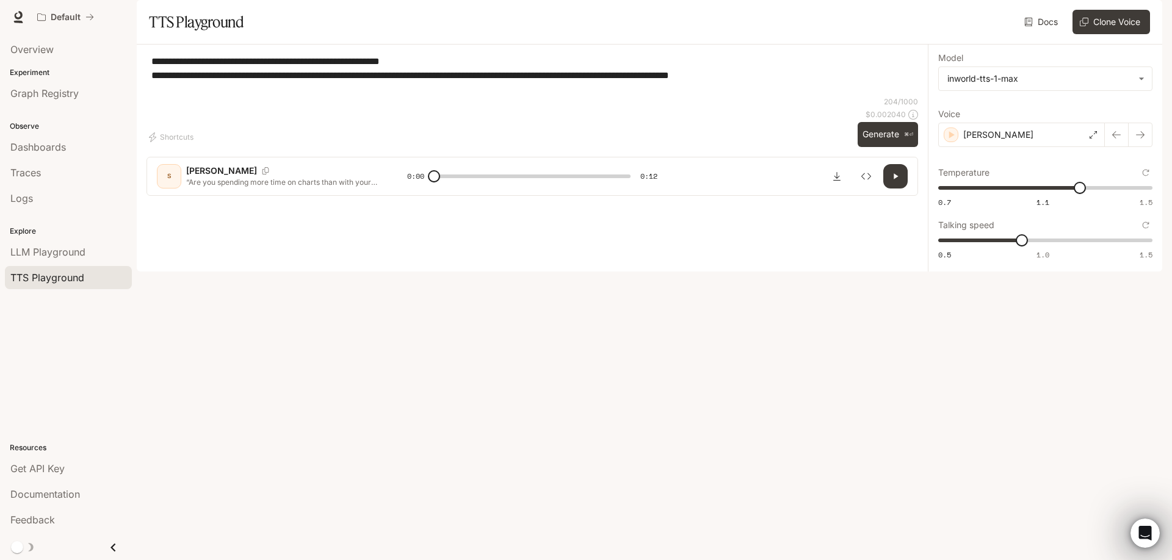
click at [138, 59] on main "**********" at bounding box center [650, 136] width 1026 height 272
paste textarea "*"
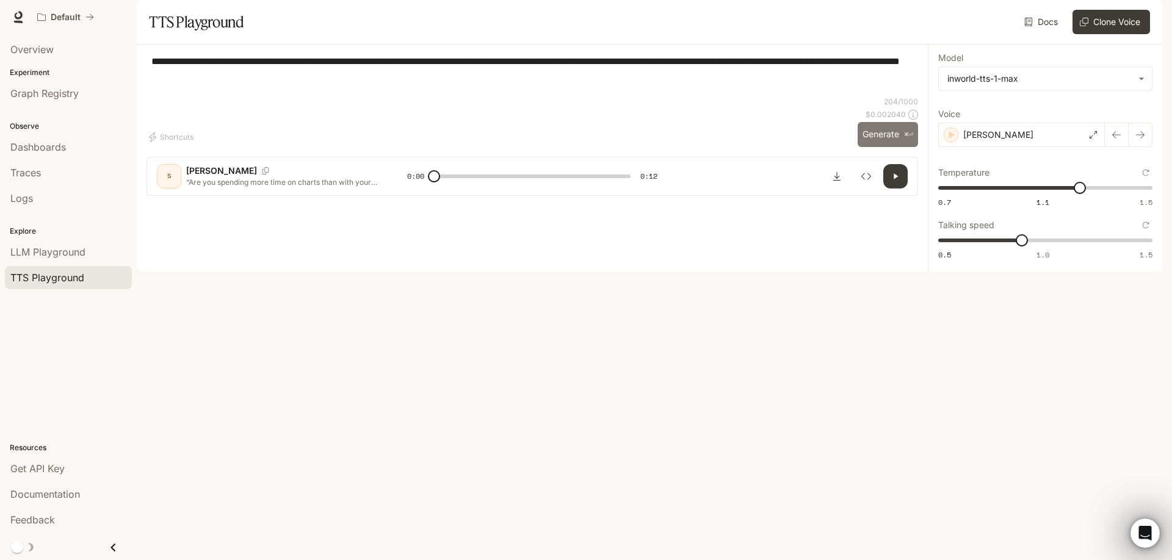
type textarea "**********"
click at [877, 147] on button "Generate ⌘⏎" at bounding box center [888, 134] width 60 height 25
type input "*"
click at [836, 181] on icon "Download audio" at bounding box center [837, 177] width 10 height 10
